Goal: Task Accomplishment & Management: Use online tool/utility

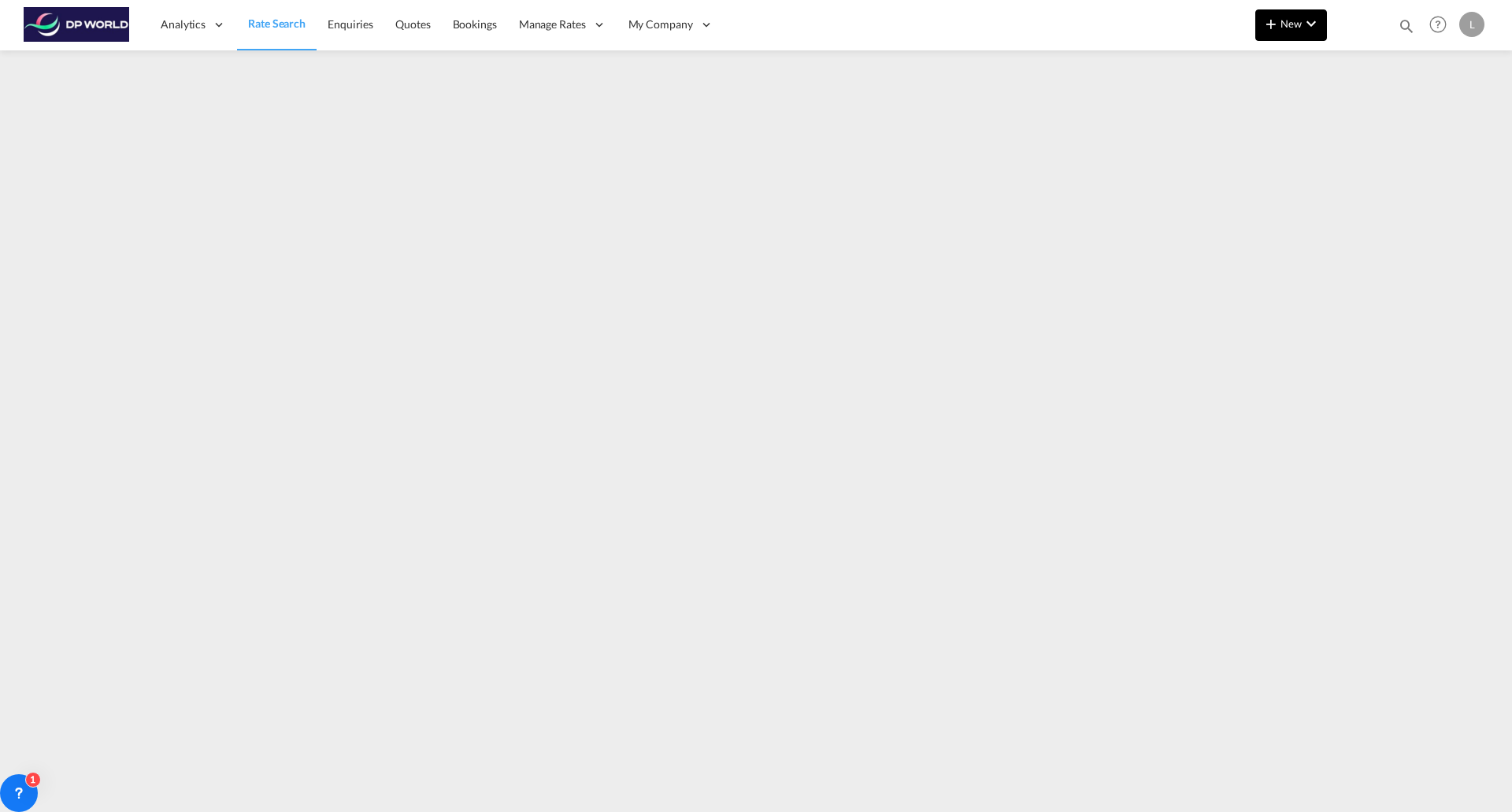
click at [1296, 29] on span "New" at bounding box center [1291, 23] width 59 height 13
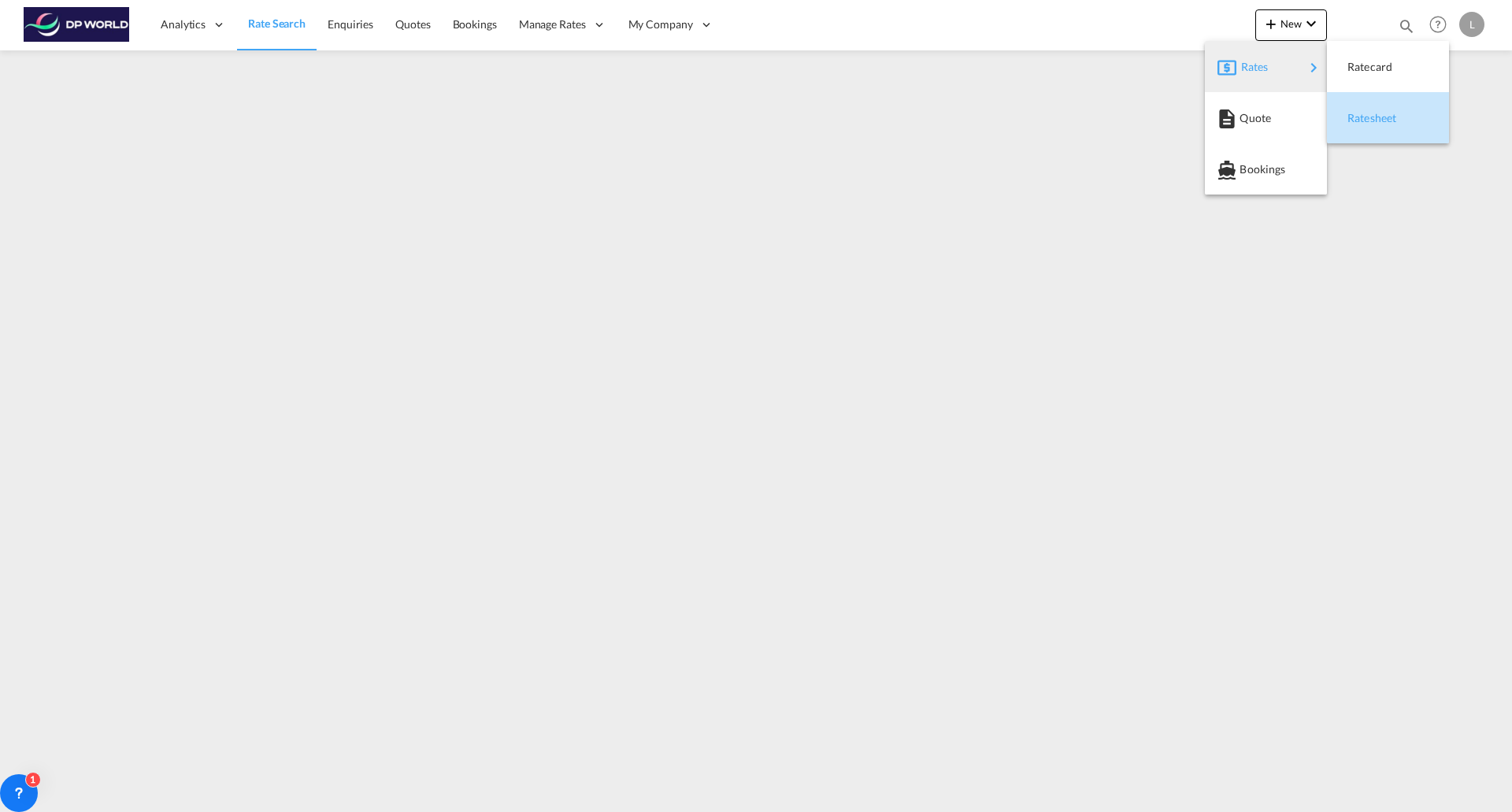
click at [1353, 111] on span "Ratesheet" at bounding box center [1356, 118] width 17 height 31
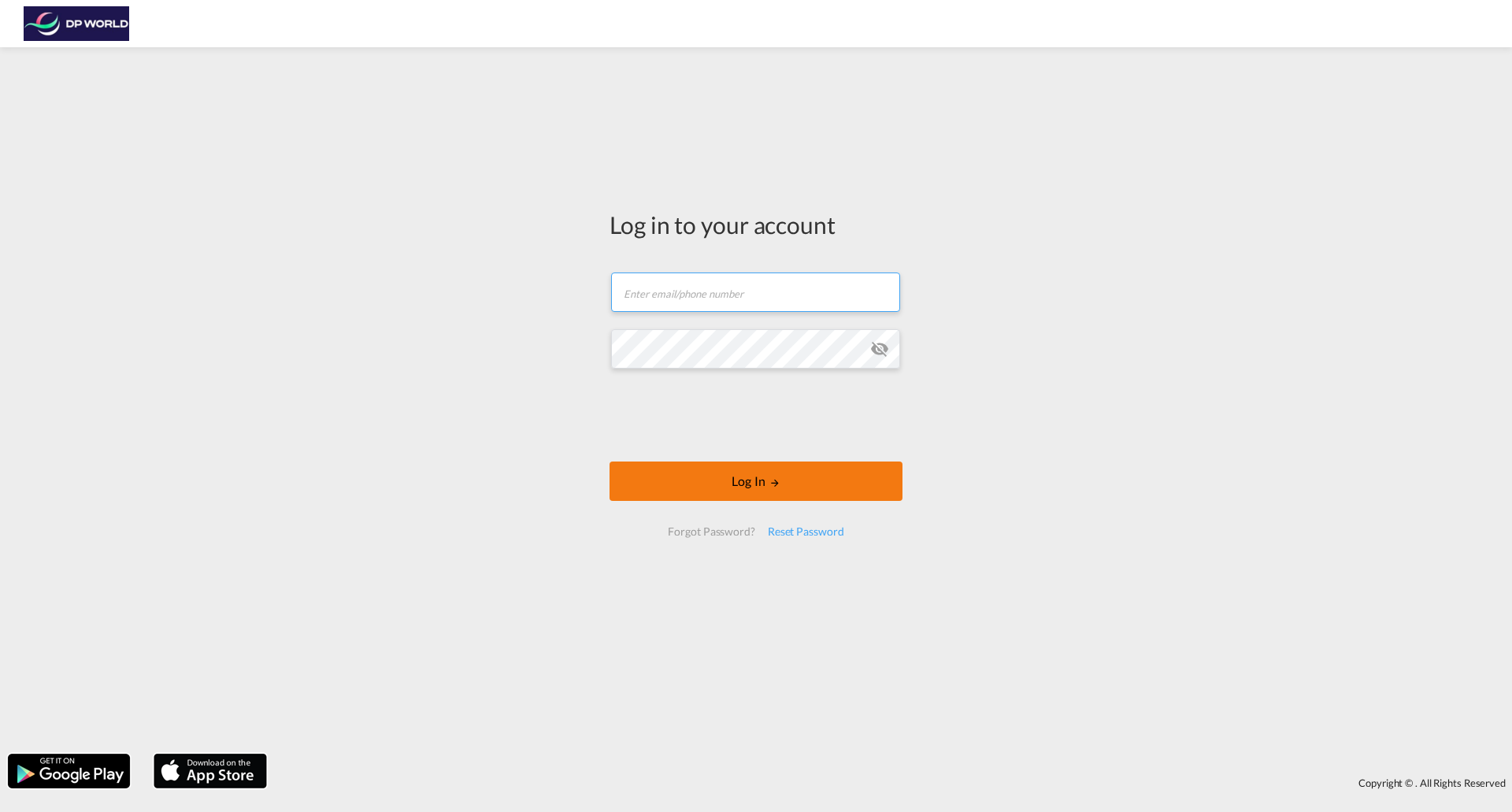
type input "[PERSON_NAME][EMAIL_ADDRESS][DOMAIN_NAME]"
click at [737, 473] on button "Log In" at bounding box center [756, 481] width 293 height 40
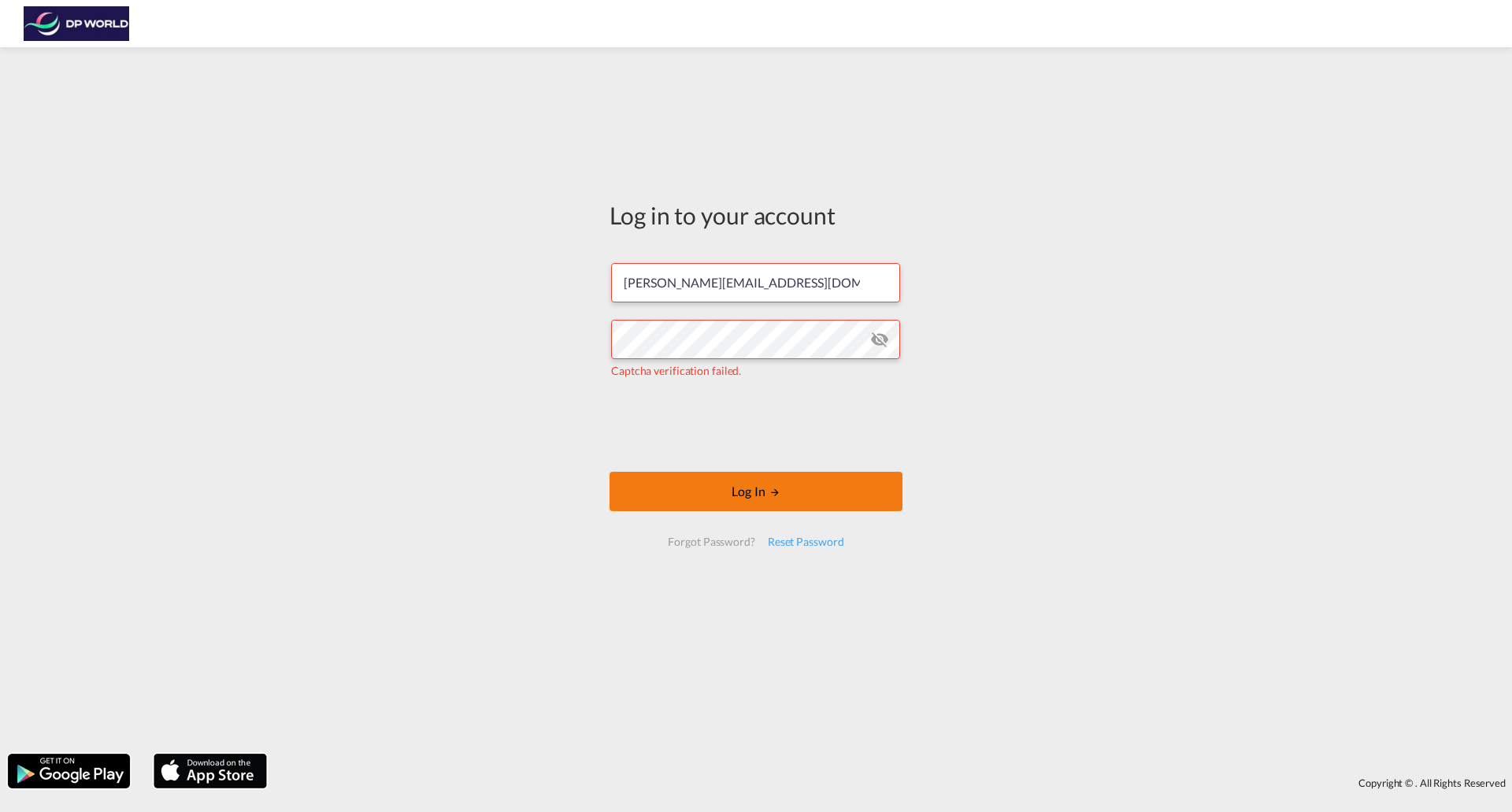
click at [718, 488] on button "Log In" at bounding box center [756, 492] width 293 height 40
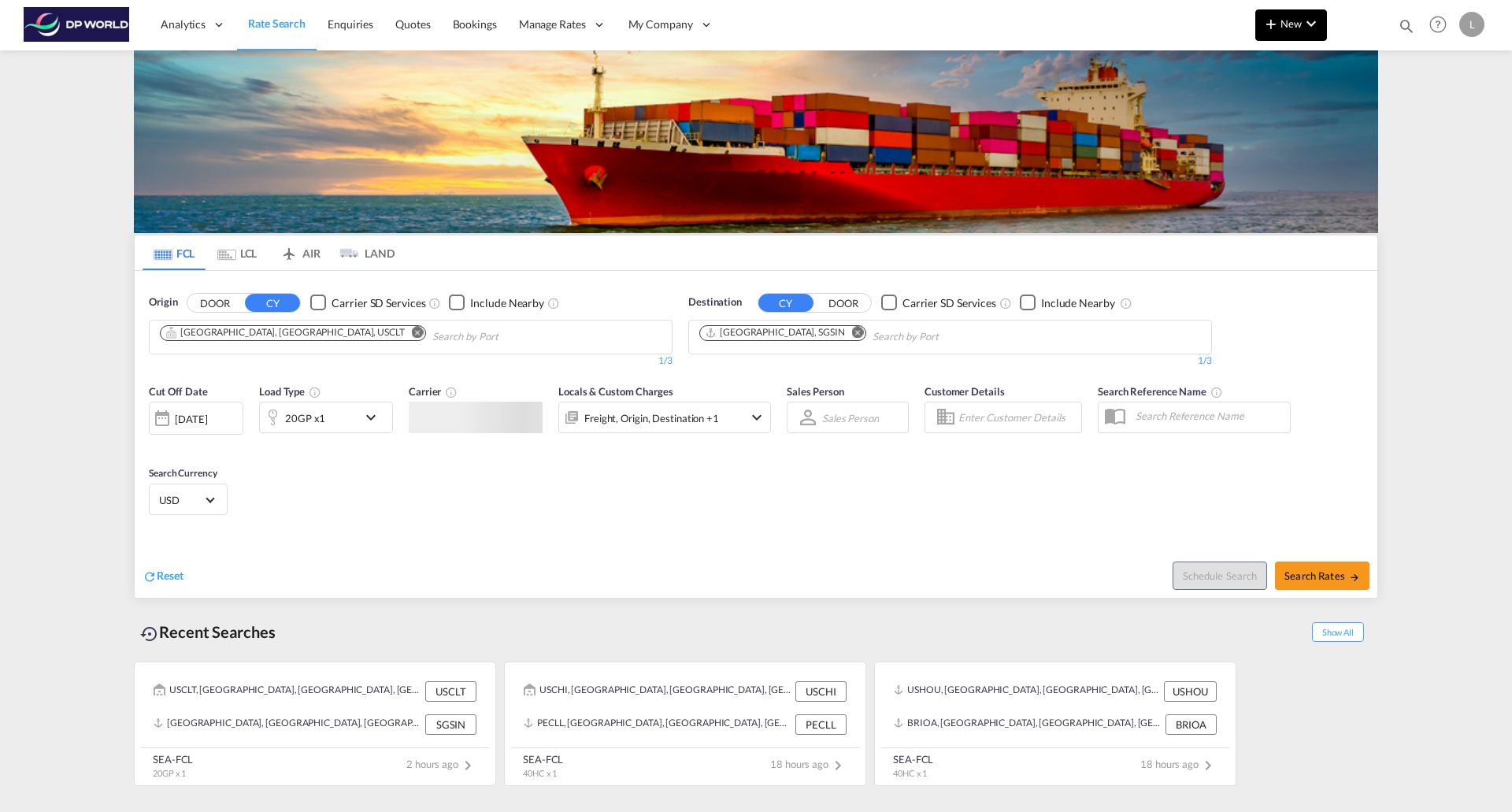
click at [1262, 19] on md-icon "icon-plus 400-fg" at bounding box center [1271, 23] width 19 height 19
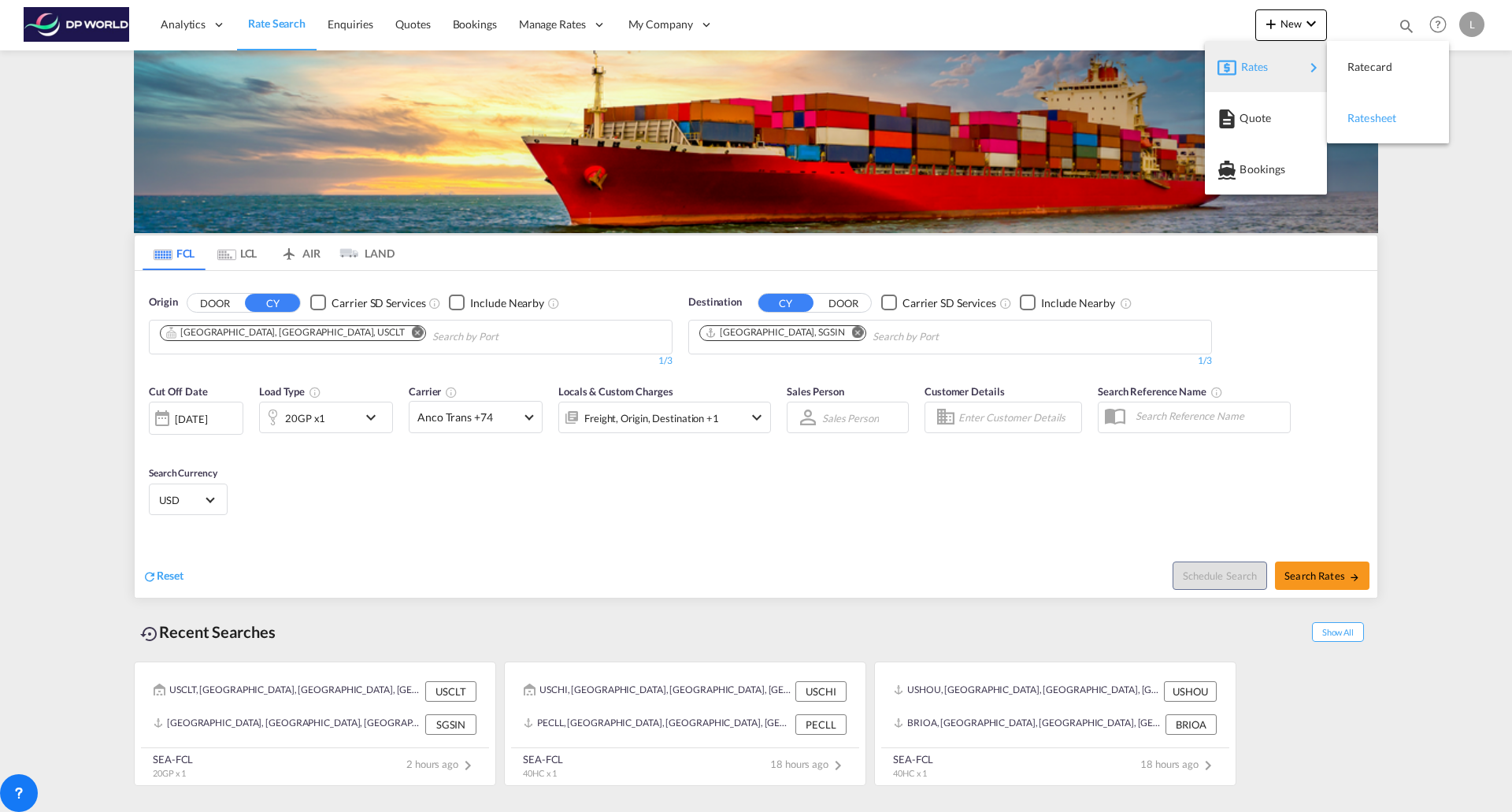
click at [1364, 114] on span "Ratesheet" at bounding box center [1356, 118] width 17 height 31
